Goal: Task Accomplishment & Management: Use online tool/utility

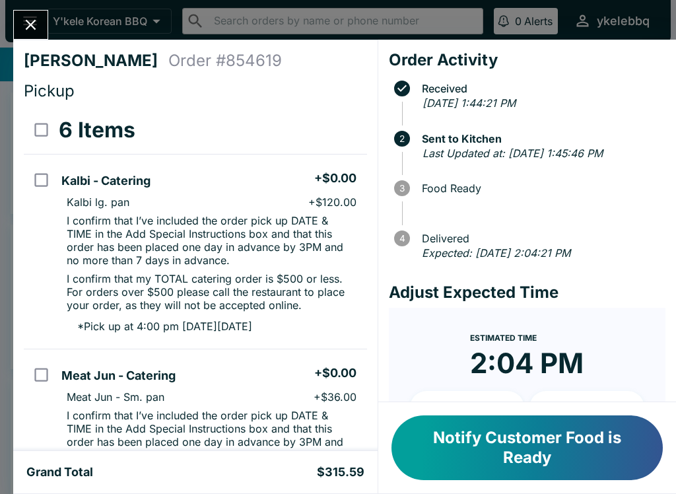
click at [18, 14] on button "Close" at bounding box center [31, 25] width 34 height 28
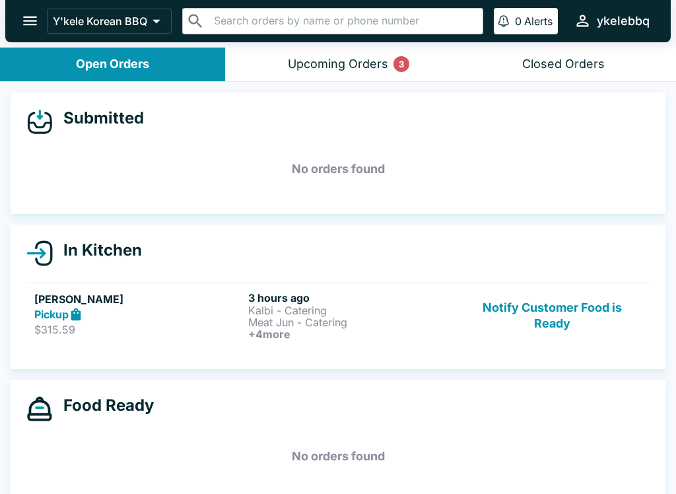
click at [320, 69] on div "Upcoming Orders 3" at bounding box center [338, 64] width 100 height 15
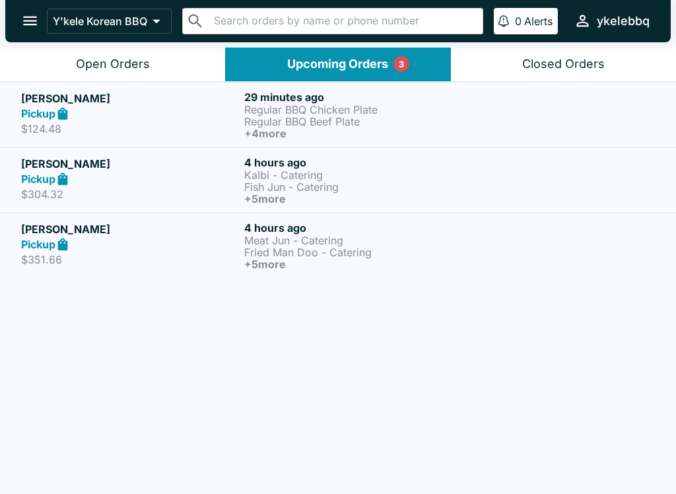
click at [149, 110] on div "Pickup" at bounding box center [130, 113] width 218 height 15
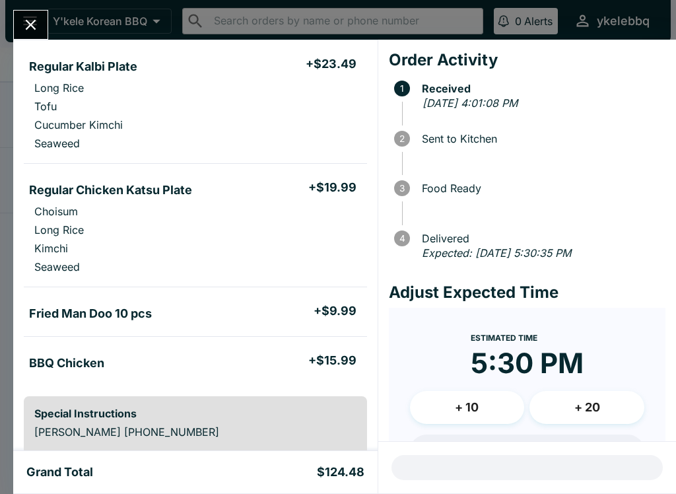
scroll to position [362, 0]
click at [26, 11] on button "Close" at bounding box center [31, 25] width 34 height 28
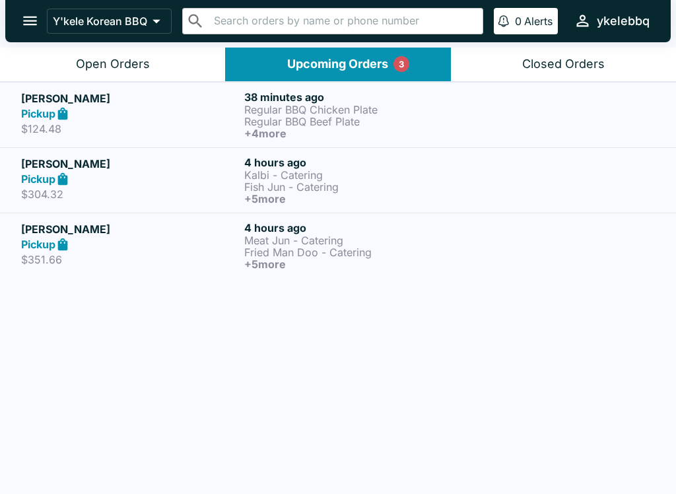
click at [152, 244] on div "Pickup" at bounding box center [130, 244] width 218 height 15
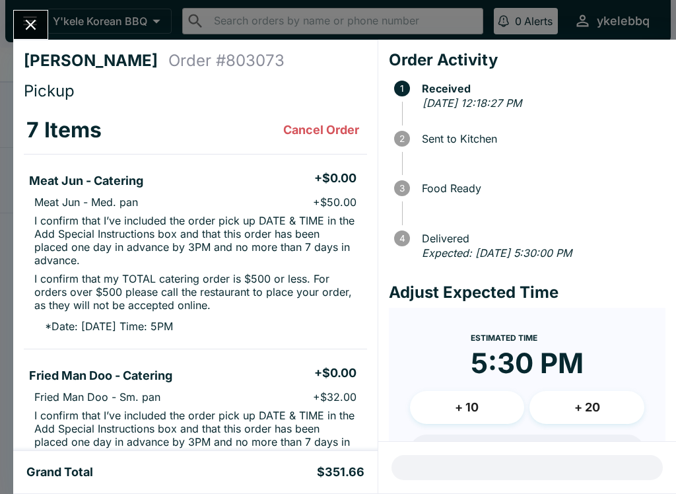
click at [29, 24] on icon "Close" at bounding box center [31, 25] width 11 height 11
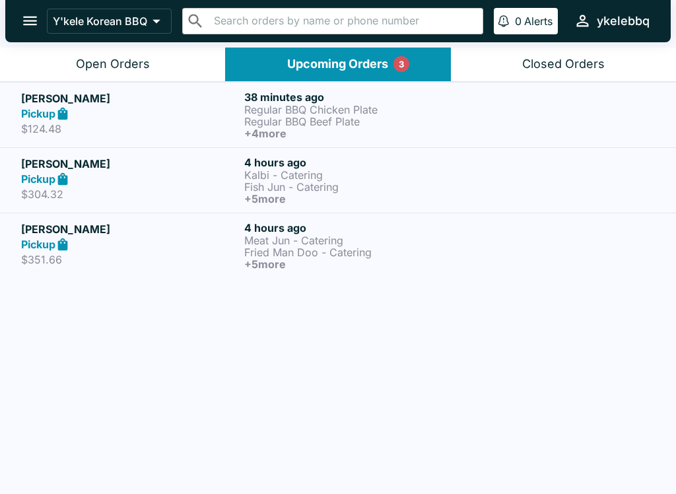
click at [106, 122] on p "$124.48" at bounding box center [130, 128] width 218 height 13
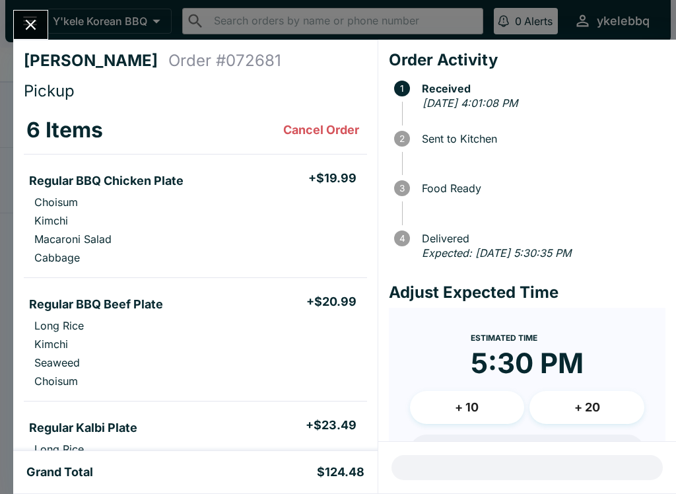
click at [25, 28] on icon "Close" at bounding box center [31, 25] width 18 height 18
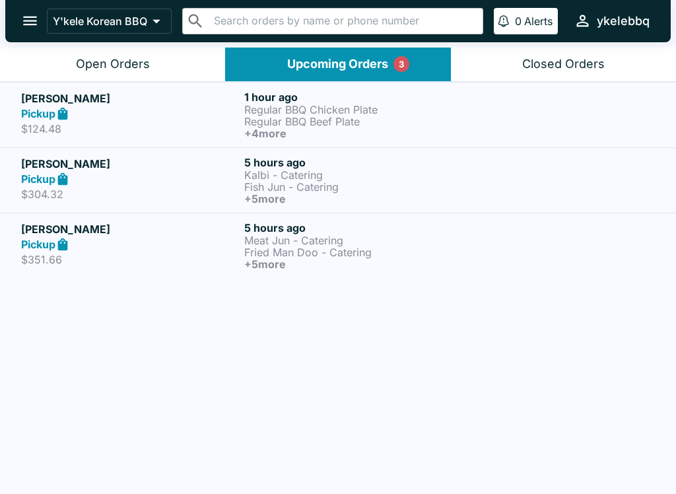
click at [113, 60] on div "Open Orders" at bounding box center [113, 64] width 74 height 15
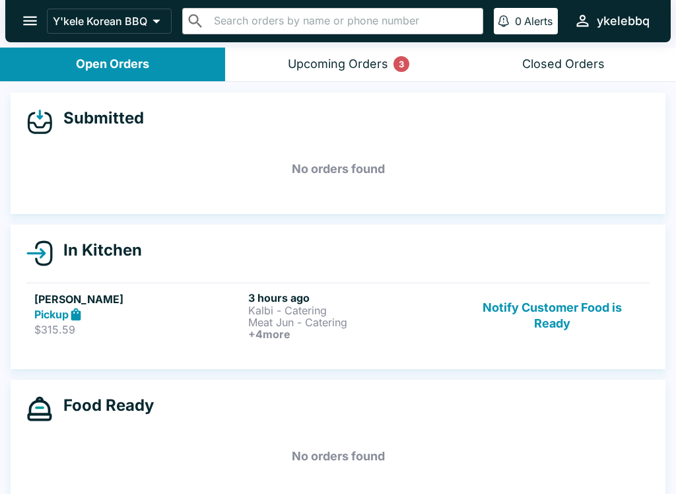
click at [312, 65] on div "Upcoming Orders 3" at bounding box center [338, 64] width 100 height 15
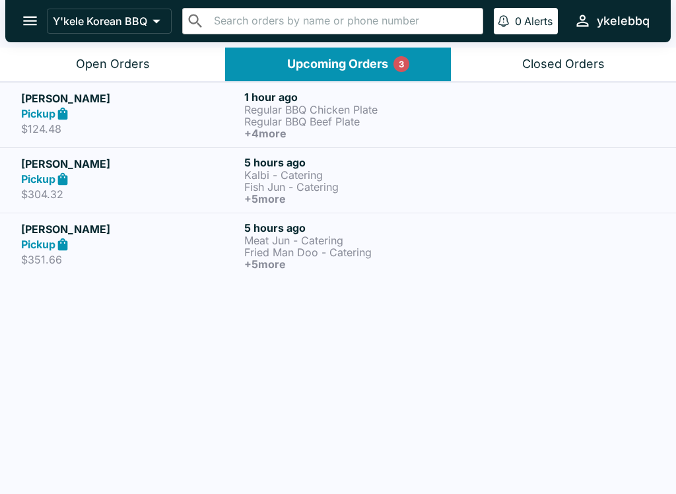
click at [121, 70] on div "Open Orders" at bounding box center [113, 64] width 74 height 15
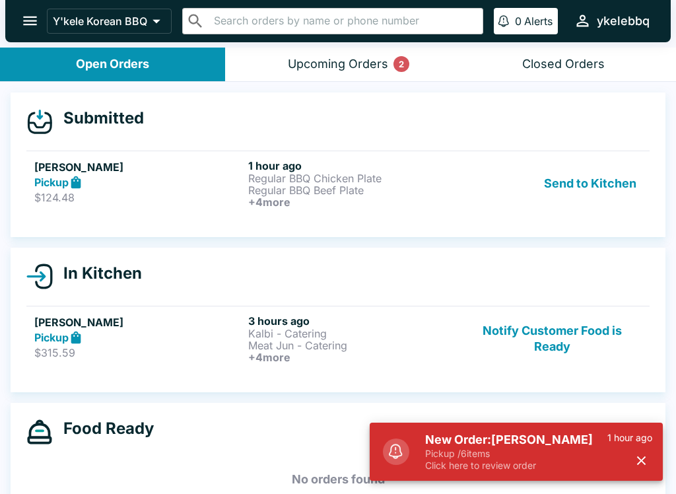
click at [69, 67] on button "Open Orders" at bounding box center [112, 65] width 225 height 34
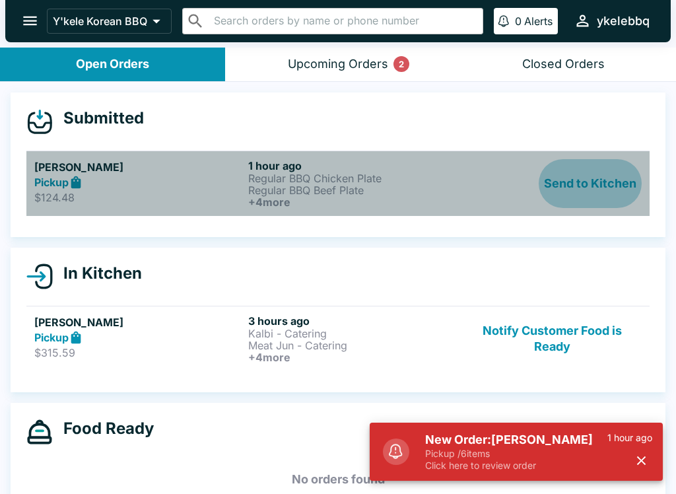
click at [612, 193] on button "Send to Kitchen" at bounding box center [590, 183] width 103 height 49
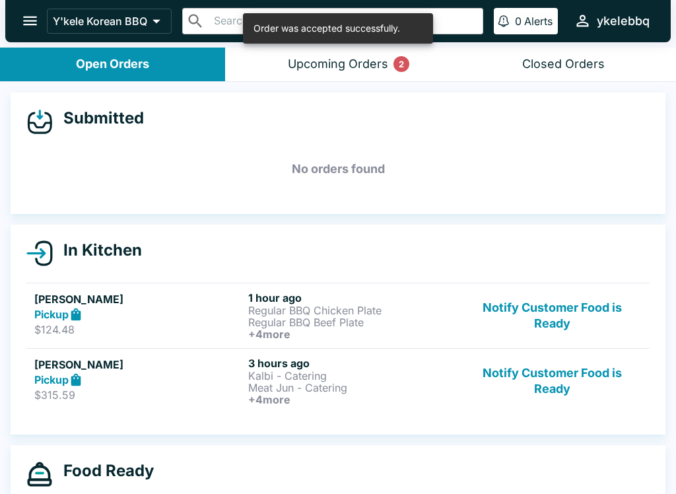
scroll to position [-1, 0]
click at [338, 70] on div "Upcoming Orders 2" at bounding box center [338, 64] width 100 height 15
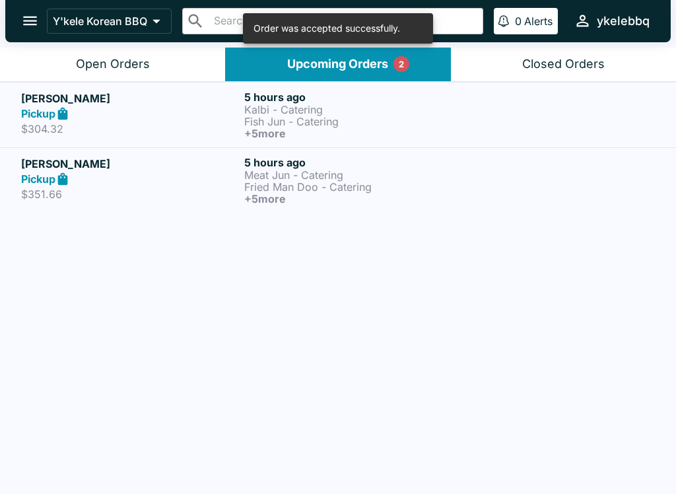
click at [118, 62] on div "Open Orders" at bounding box center [113, 64] width 74 height 15
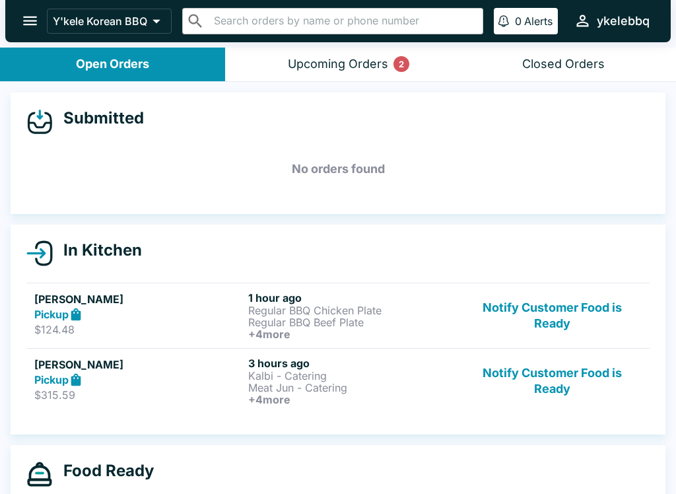
click at [385, 330] on h6 "+ 4 more" at bounding box center [352, 334] width 209 height 12
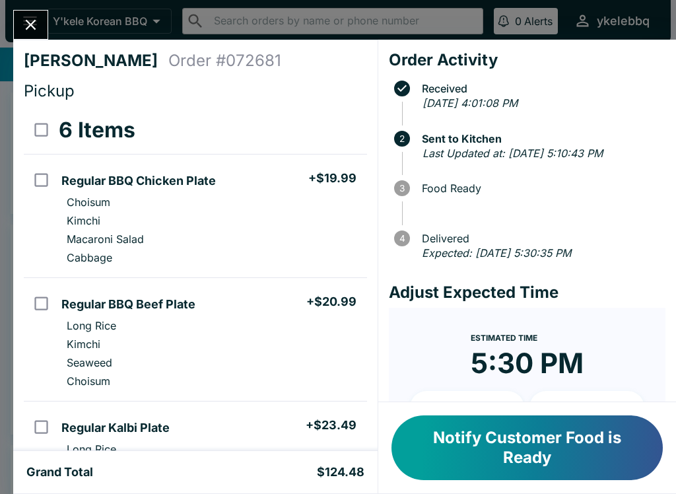
click at [636, 456] on button "Notify Customer Food is Ready" at bounding box center [527, 447] width 271 height 65
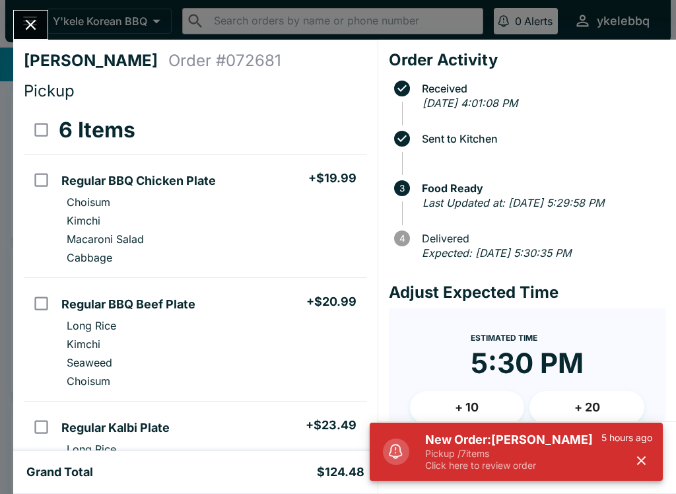
click at [575, 451] on p "Pickup / 7 items" at bounding box center [513, 454] width 176 height 12
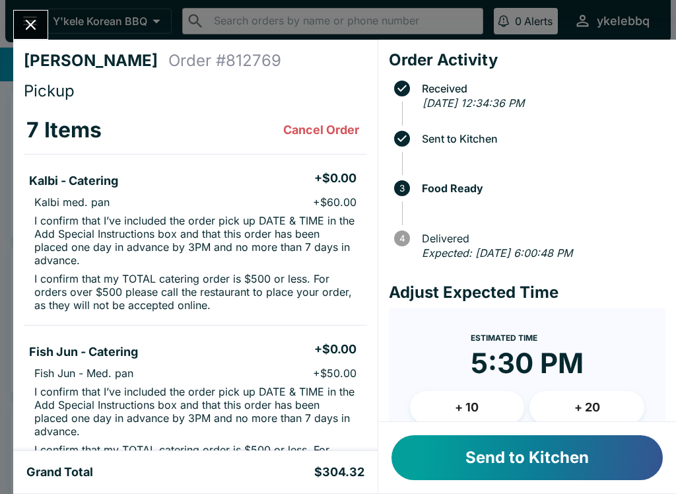
click at [561, 457] on button "Send to Kitchen" at bounding box center [527, 457] width 271 height 45
